Goal: Register for event/course

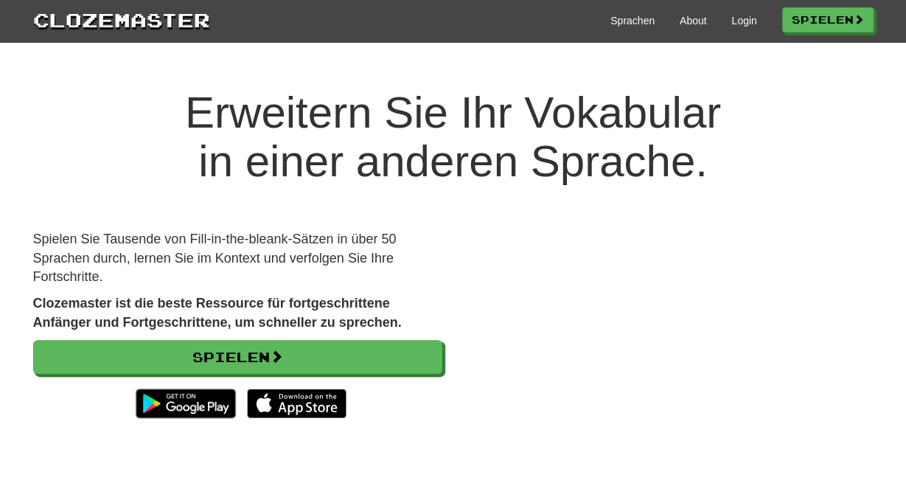
click at [345, 337] on div "Spielen Sie Tausende von Fill-in-the-bleank-Sätzen in über 50 Sprachen durch, l…" at bounding box center [237, 335] width 431 height 210
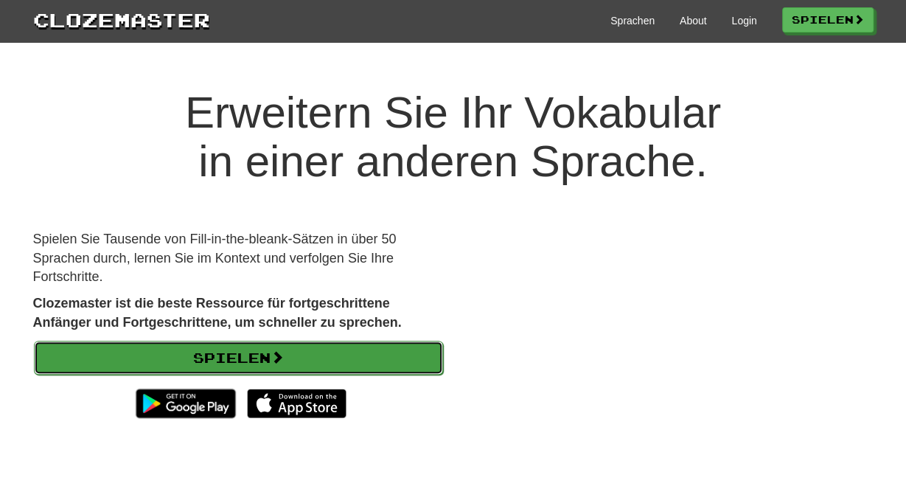
click at [344, 364] on link "Spielen" at bounding box center [238, 358] width 409 height 34
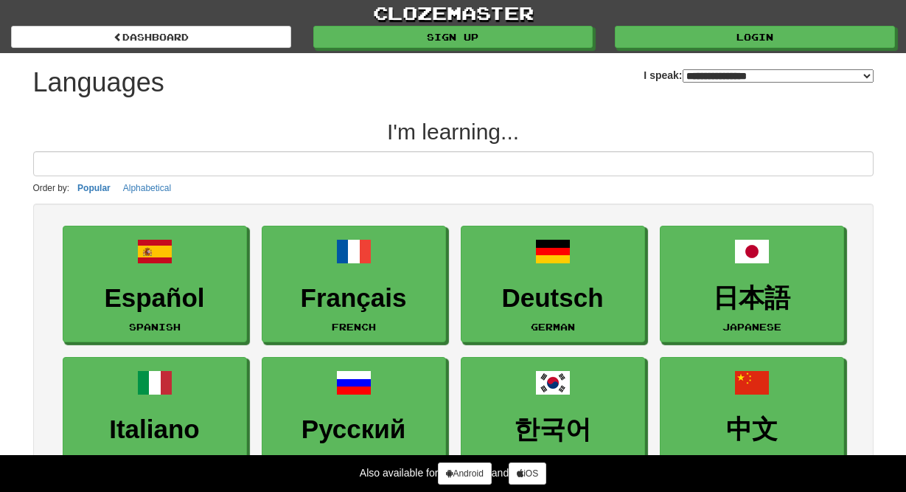
select select "*******"
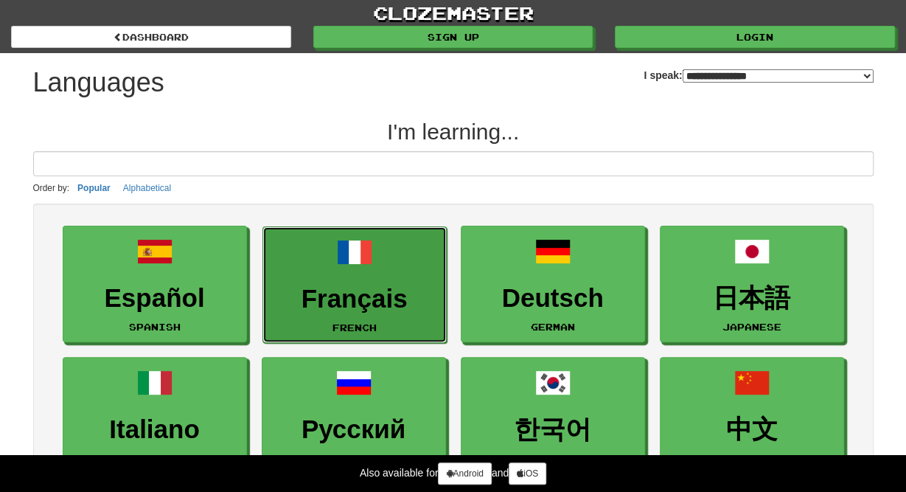
click at [359, 285] on h3 "Français" at bounding box center [355, 299] width 168 height 29
